Goal: Information Seeking & Learning: Learn about a topic

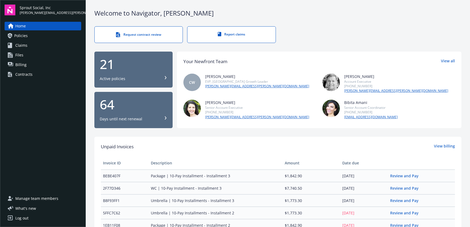
click at [20, 75] on div "Contracts" at bounding box center [23, 74] width 17 height 9
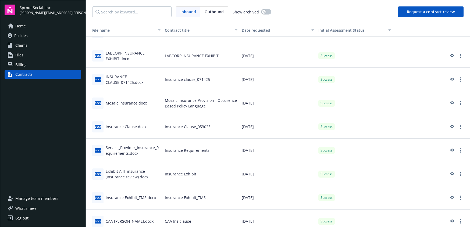
scroll to position [16, 0]
click at [449, 126] on icon "preview" at bounding box center [451, 127] width 5 height 4
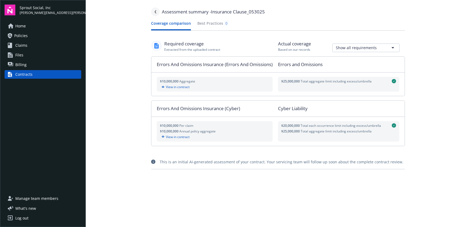
click at [154, 12] on link "Navigate back" at bounding box center [155, 12] width 9 height 9
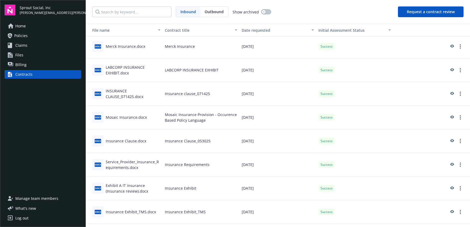
scroll to position [2, 0]
click at [449, 165] on icon "preview" at bounding box center [451, 165] width 5 height 4
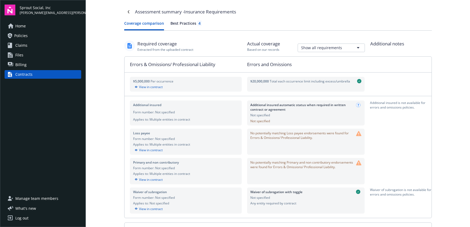
click at [182, 21] on div "Best Practices 4" at bounding box center [185, 23] width 31 height 6
